Goal: Task Accomplishment & Management: Use online tool/utility

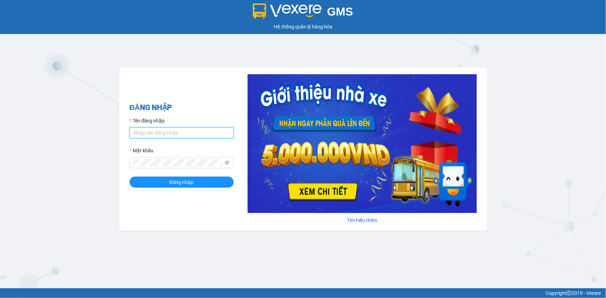
click at [163, 133] on input "Tên đăng nhập" at bounding box center [182, 132] width 104 height 11
type input "kimngan.vtp"
click at [162, 184] on button "Đăng nhập" at bounding box center [182, 182] width 104 height 11
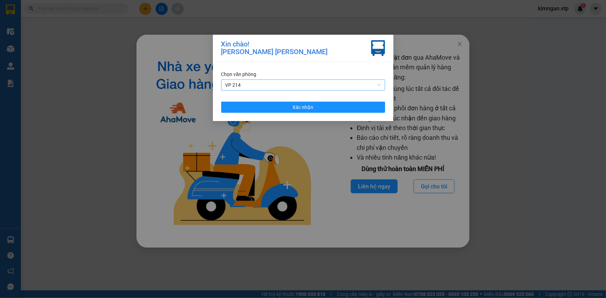
click at [270, 85] on span "VP 214" at bounding box center [303, 85] width 156 height 10
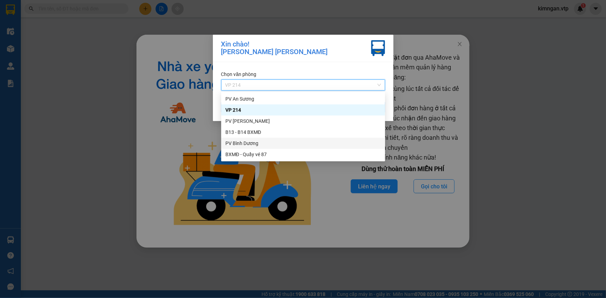
click at [239, 141] on div "PV Bình Dương" at bounding box center [303, 144] width 156 height 8
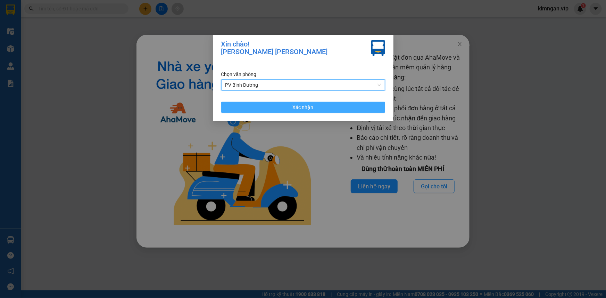
click at [271, 111] on button "Xác nhận" at bounding box center [303, 107] width 164 height 11
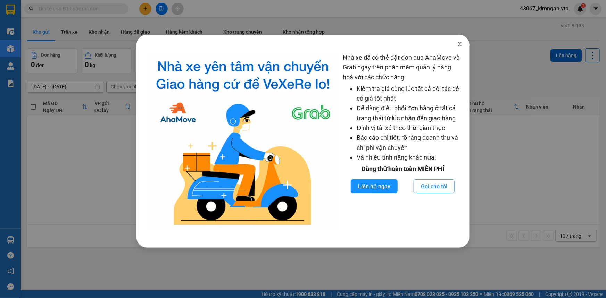
click at [462, 44] on icon "close" at bounding box center [460, 44] width 6 height 6
